Goal: Transaction & Acquisition: Book appointment/travel/reservation

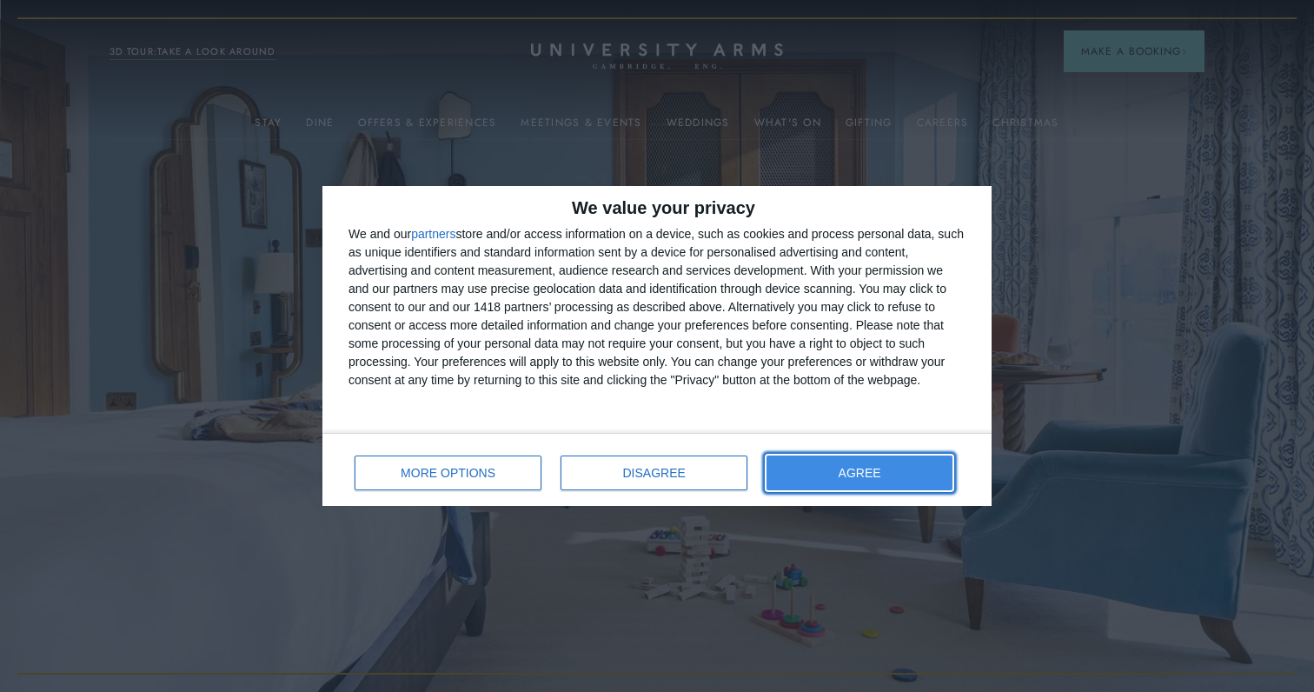
click at [854, 474] on span "AGREE" at bounding box center [860, 473] width 43 height 12
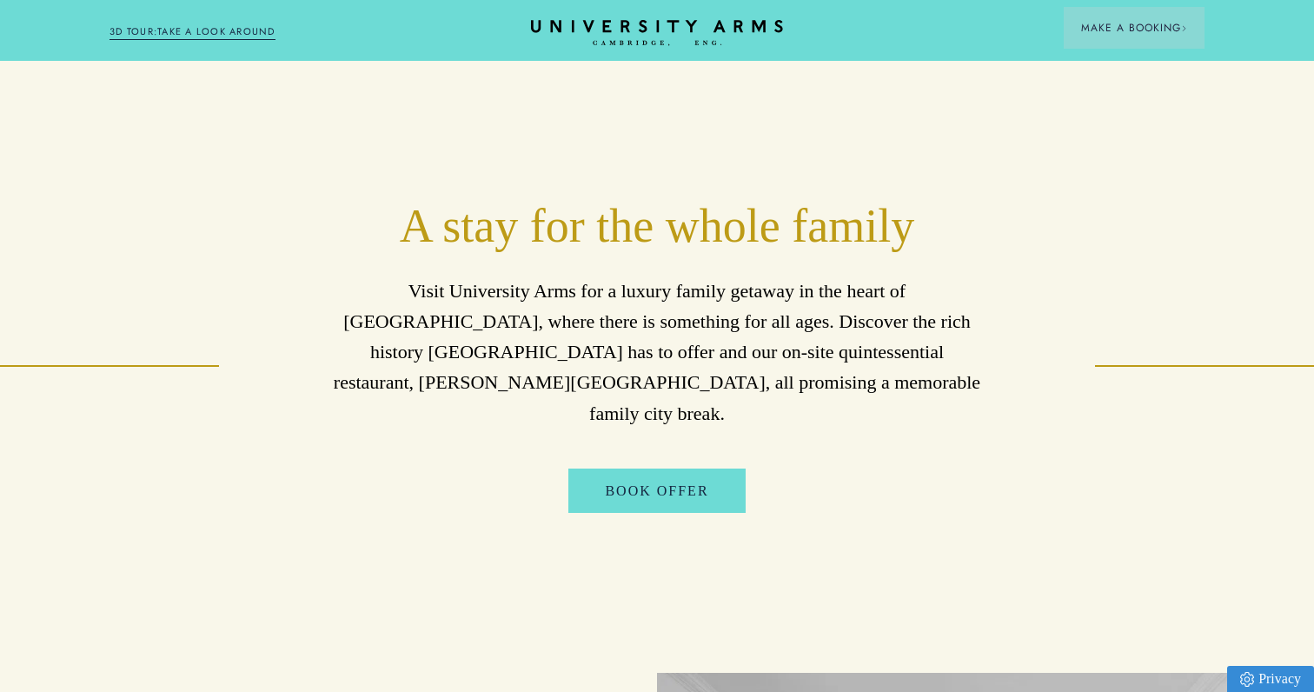
scroll to position [662, 0]
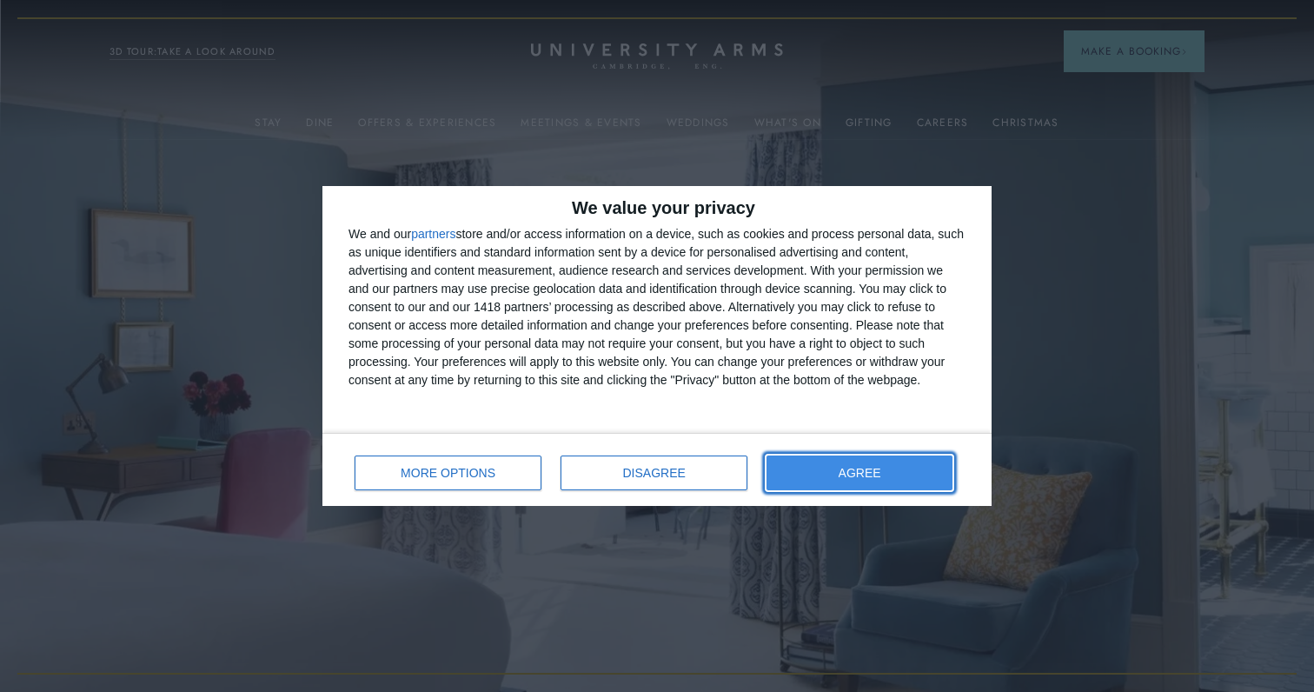
click at [846, 479] on button "AGREE" at bounding box center [859, 472] width 186 height 35
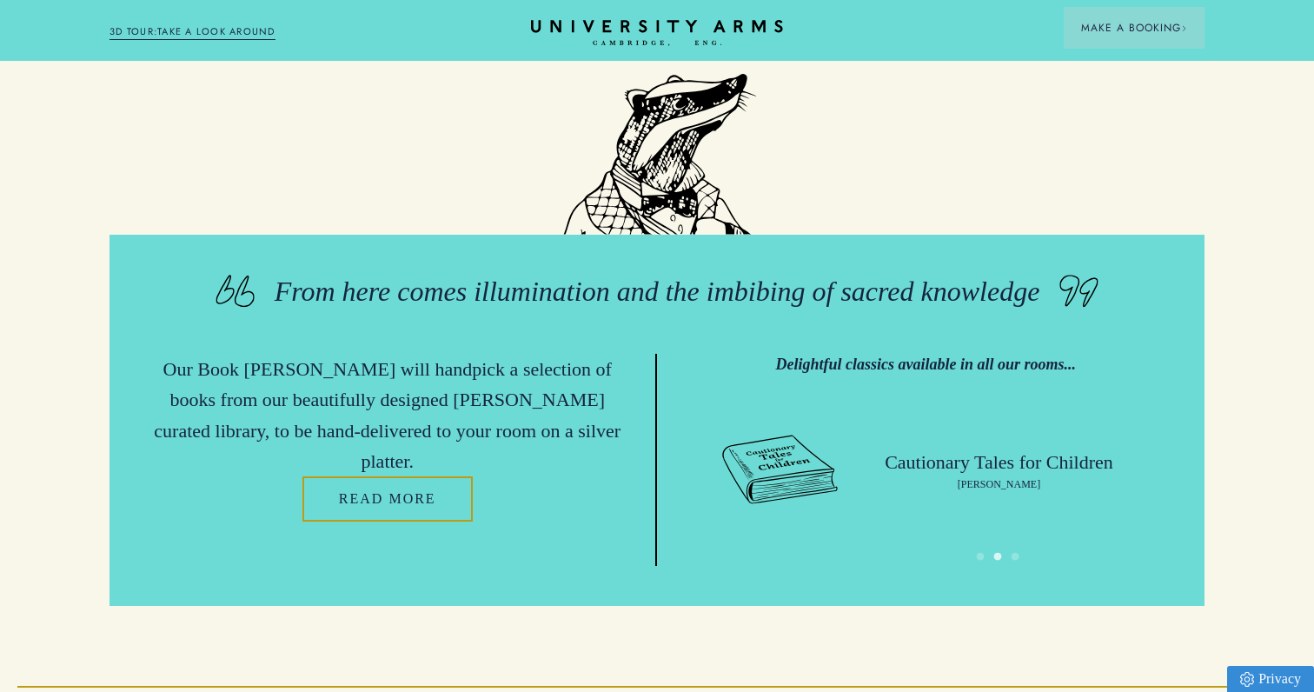
scroll to position [4098, 0]
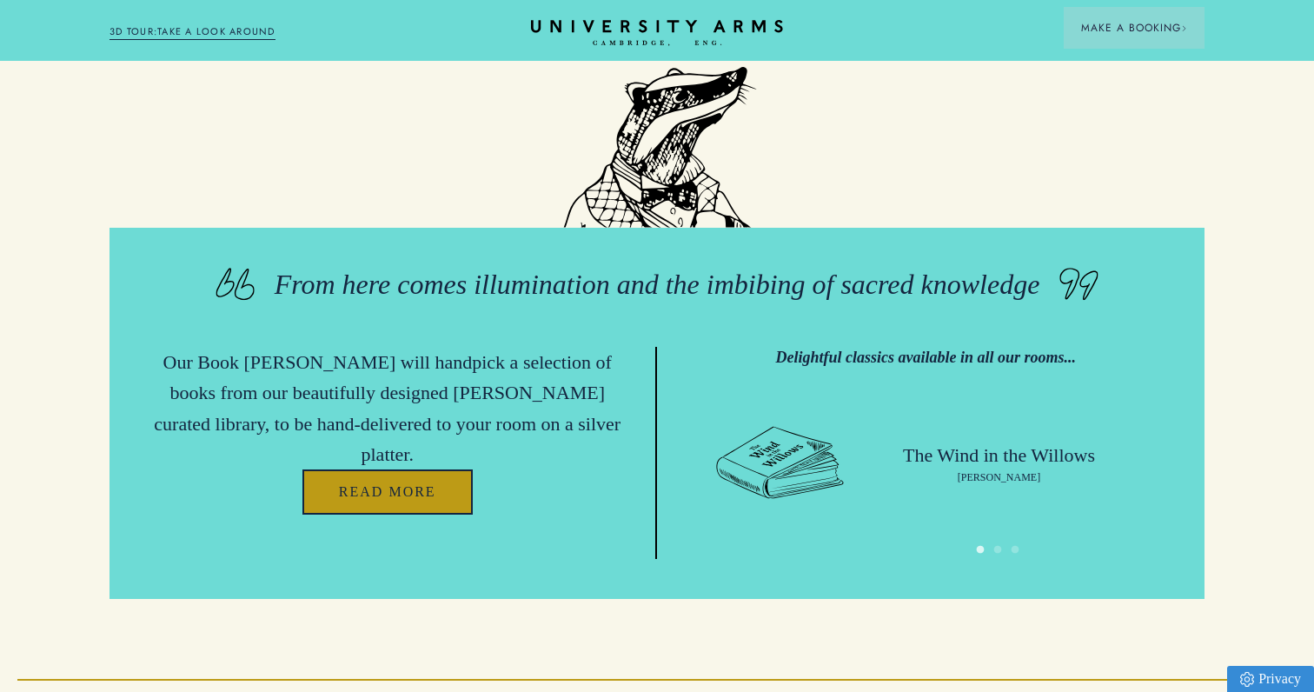
click at [401, 469] on link "Read more" at bounding box center [387, 491] width 170 height 45
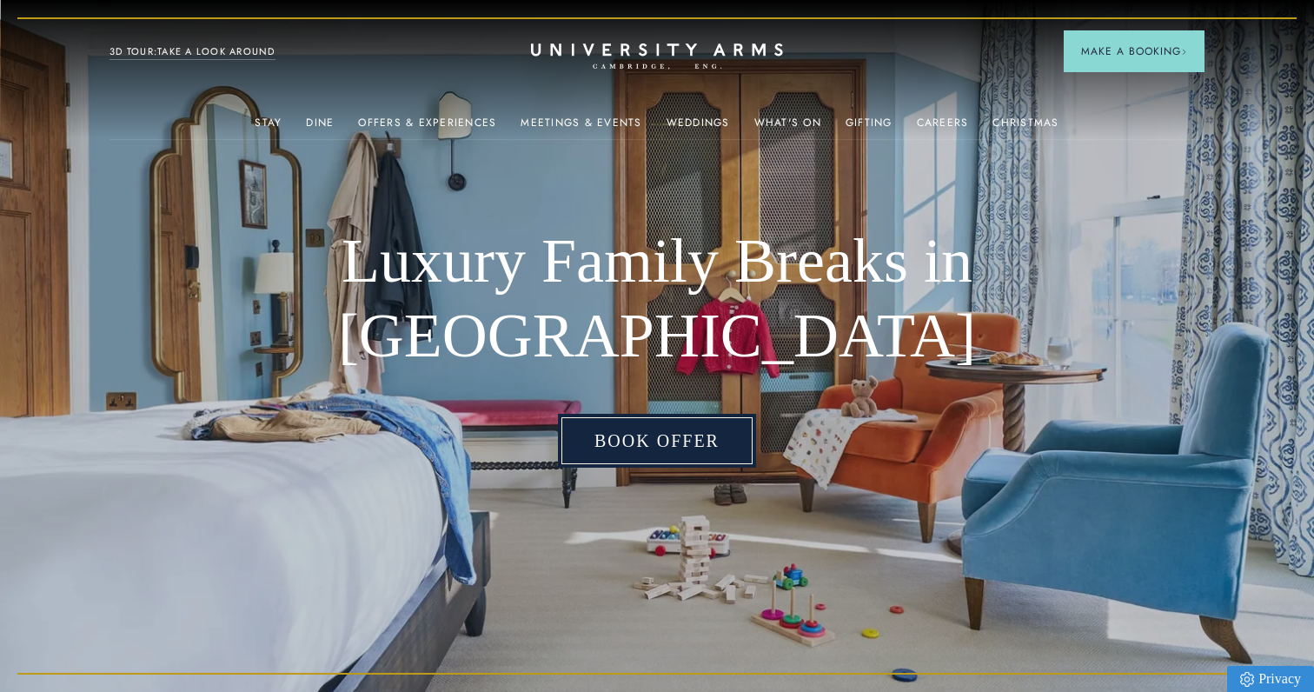
click at [654, 442] on link "Book Offer" at bounding box center [657, 441] width 198 height 54
